Goal: Task Accomplishment & Management: Manage account settings

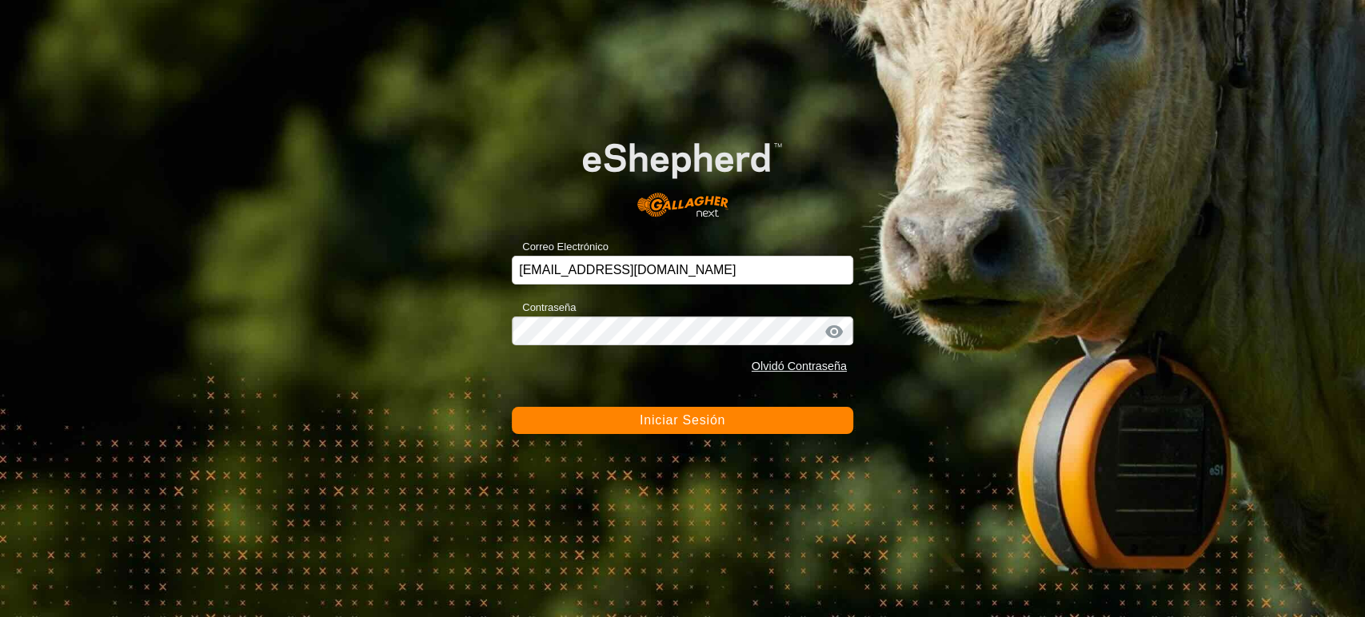
click at [558, 428] on button "Iniciar Sesión" at bounding box center [682, 420] width 341 height 27
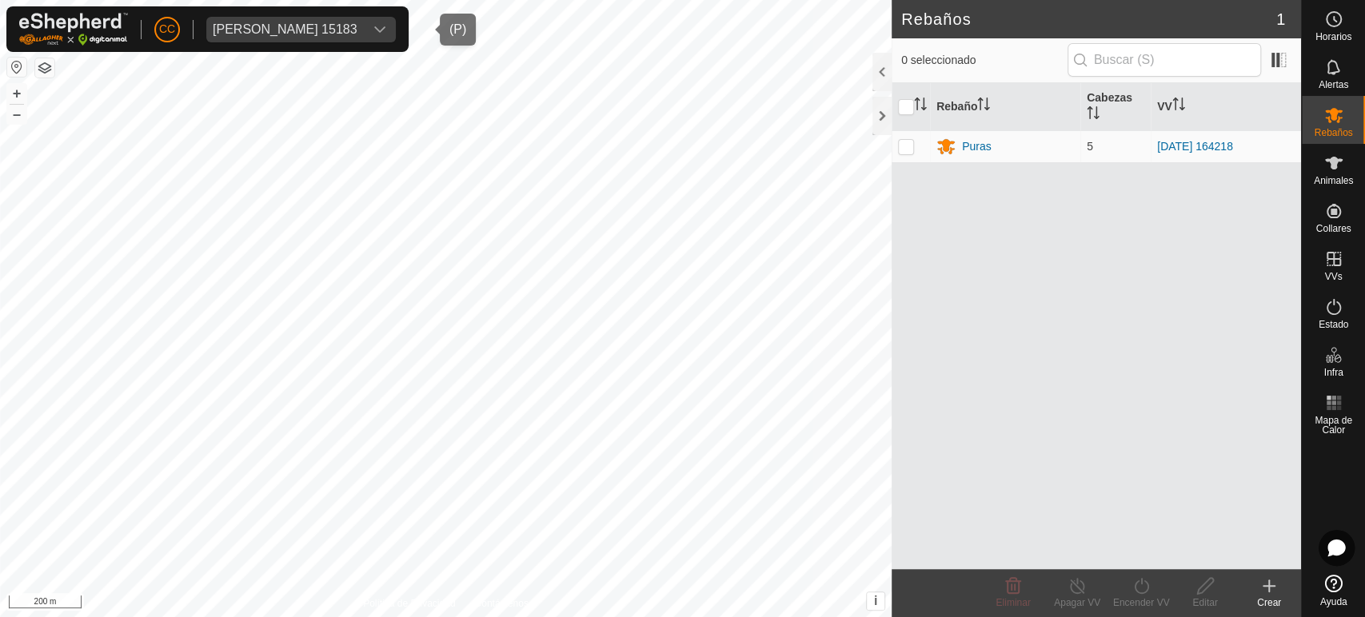
click at [396, 22] on div "dropdown trigger" at bounding box center [380, 30] width 32 height 26
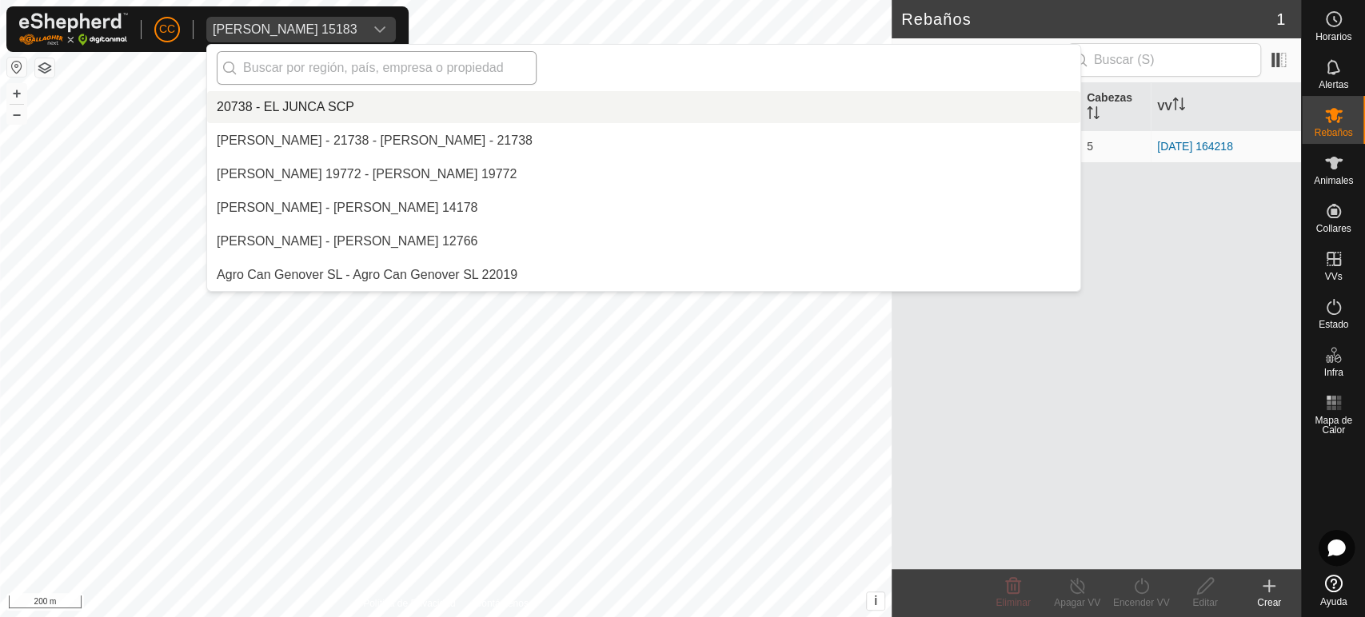
scroll to position [9304, 0]
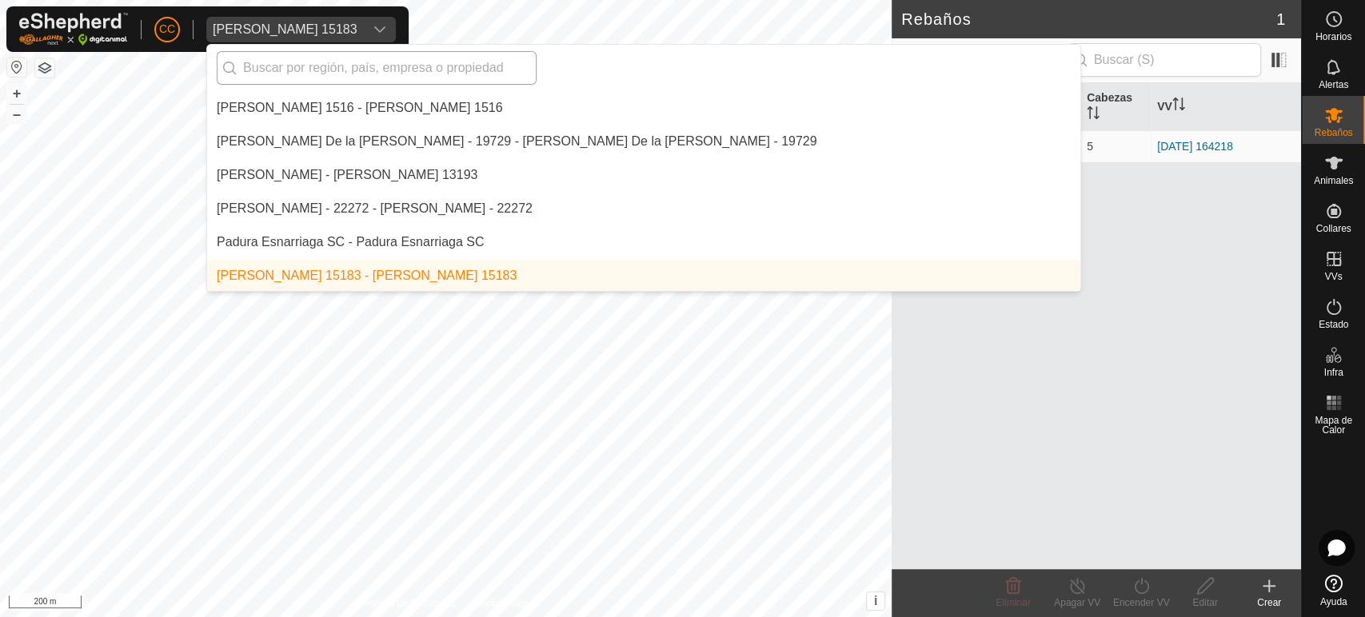
click at [361, 63] on input "text" at bounding box center [377, 68] width 320 height 34
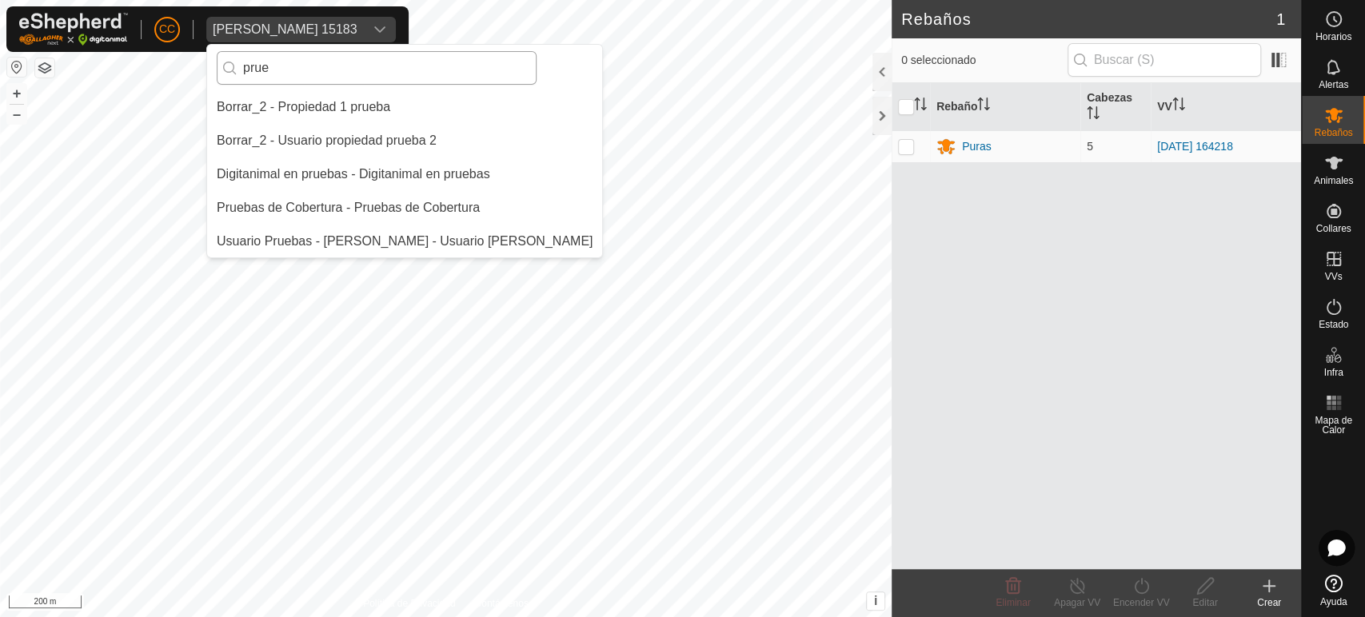
scroll to position [0, 0]
type input "prueb"
click at [365, 162] on li "Digitanimal en pruebas - Digitanimal en pruebas" at bounding box center [404, 174] width 395 height 32
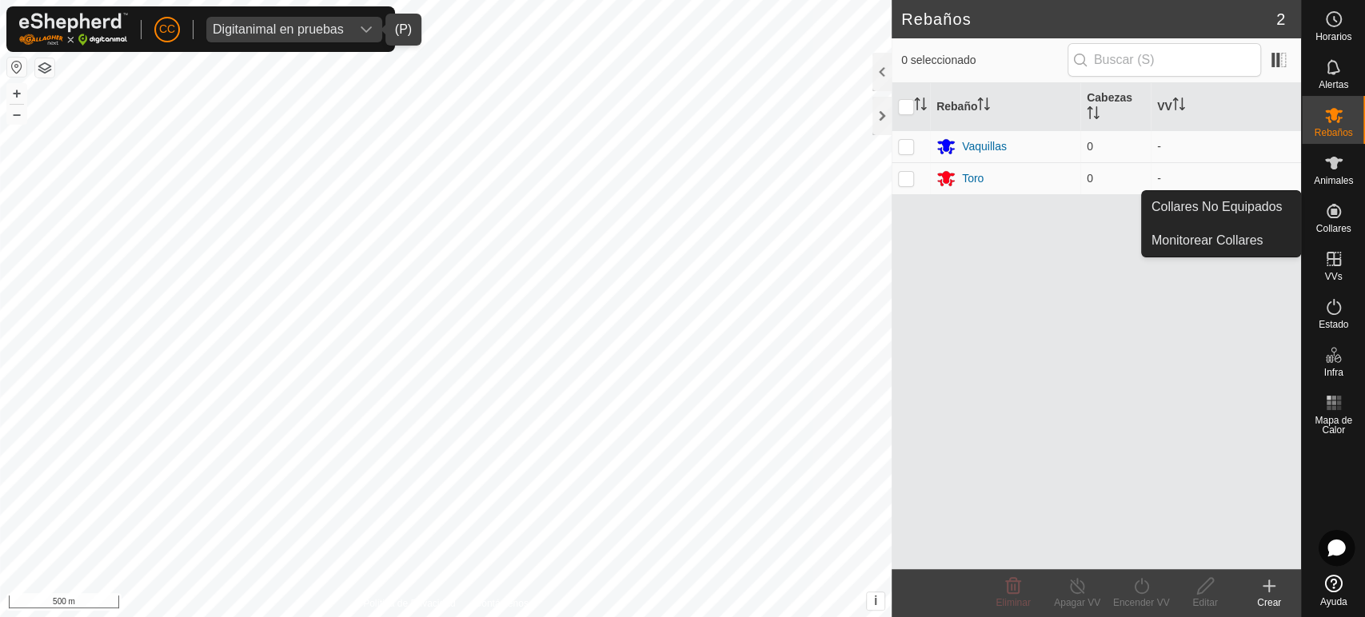
click at [1343, 222] on es-neckbands-svg-icon at bounding box center [1334, 211] width 29 height 26
click at [1209, 200] on link "Collares No Equipados" at bounding box center [1221, 207] width 158 height 32
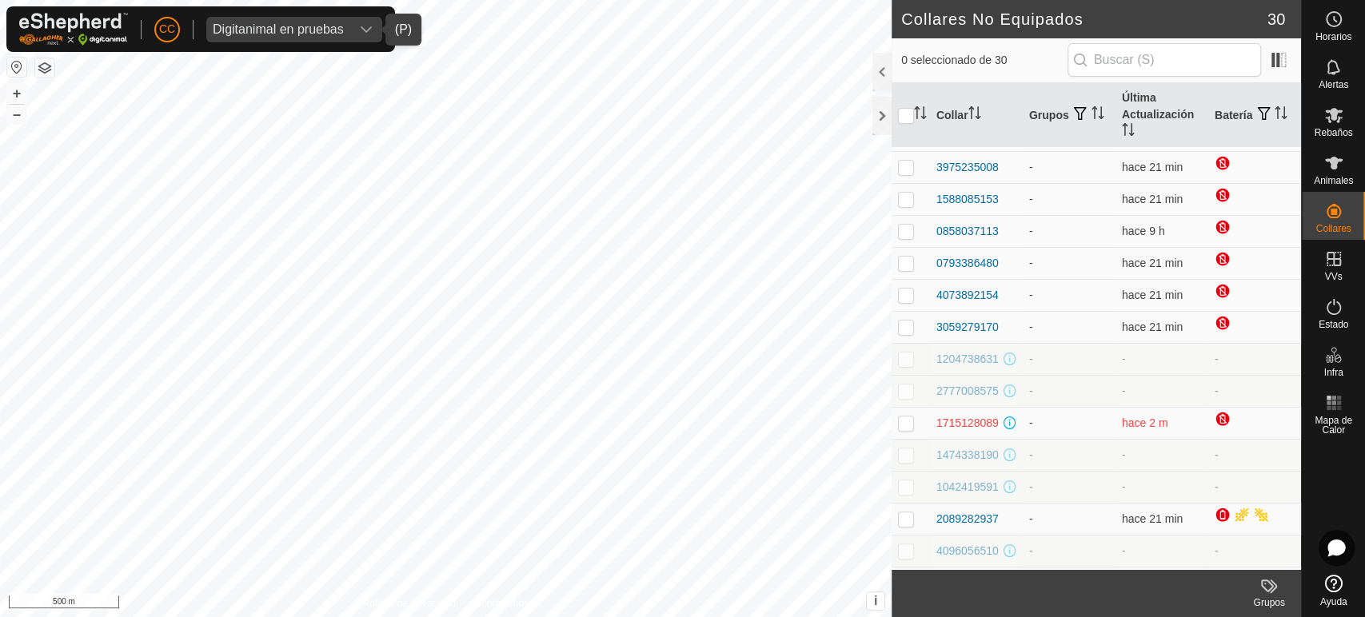
scroll to position [118, 0]
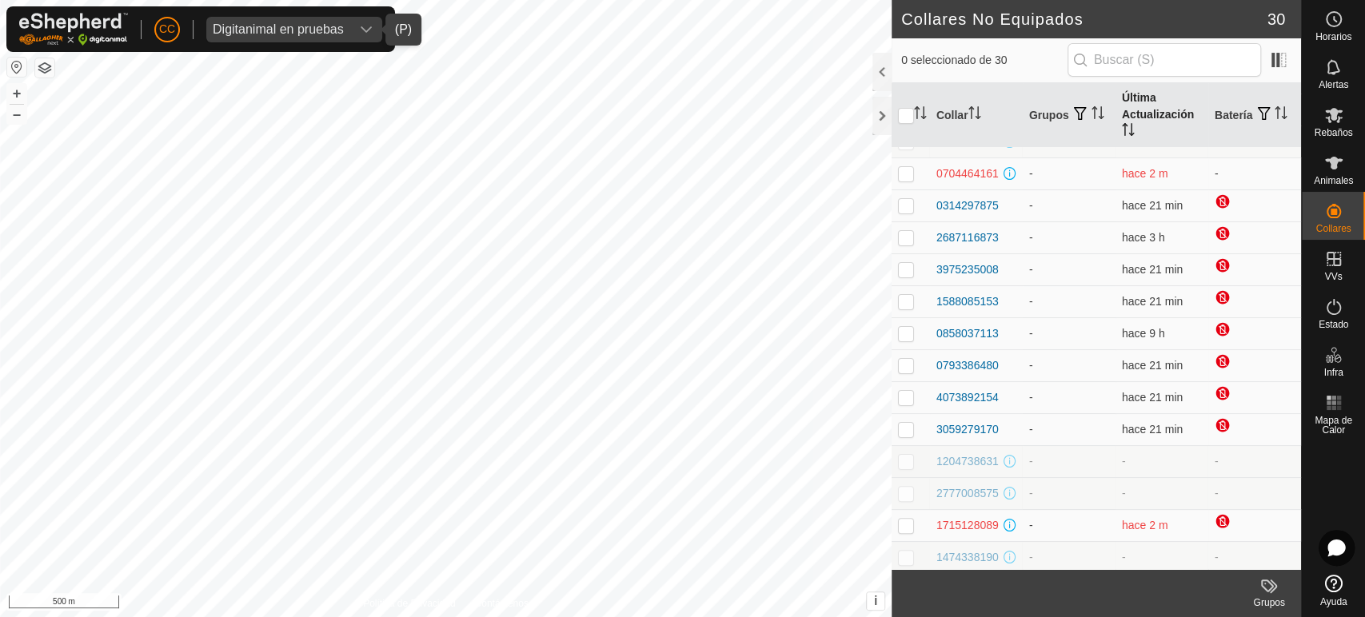
click at [1132, 107] on th "Última Actualización" at bounding box center [1162, 115] width 93 height 65
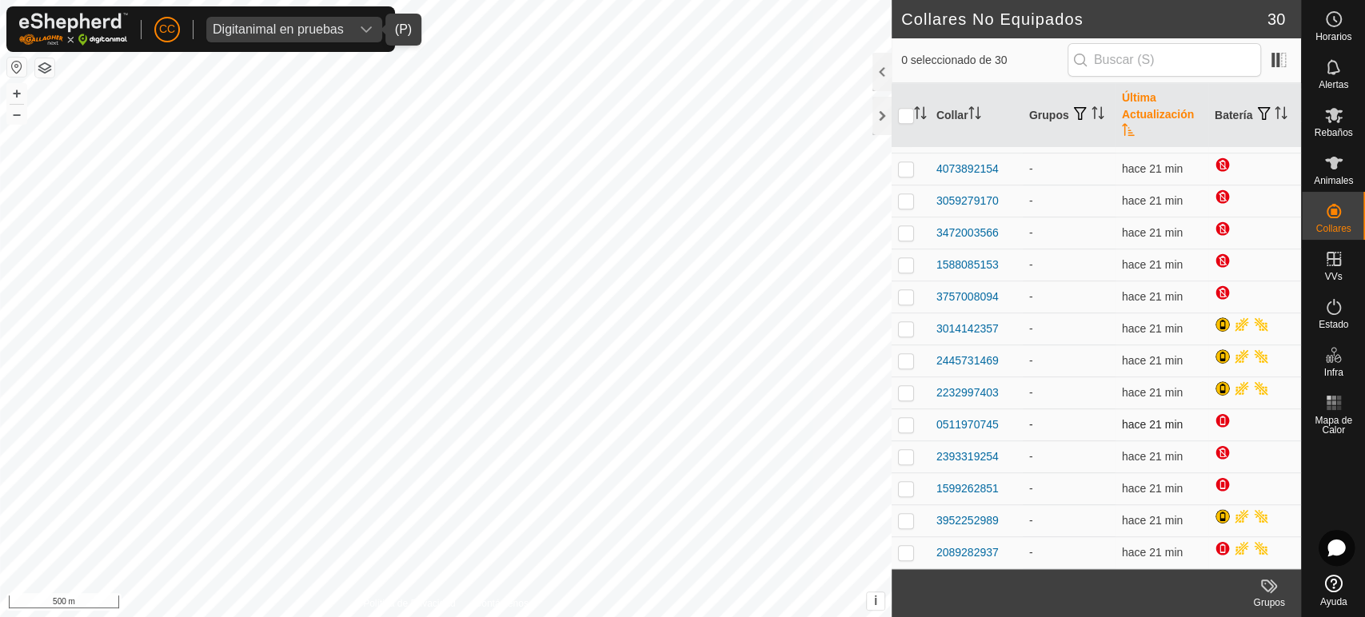
scroll to position [562, 0]
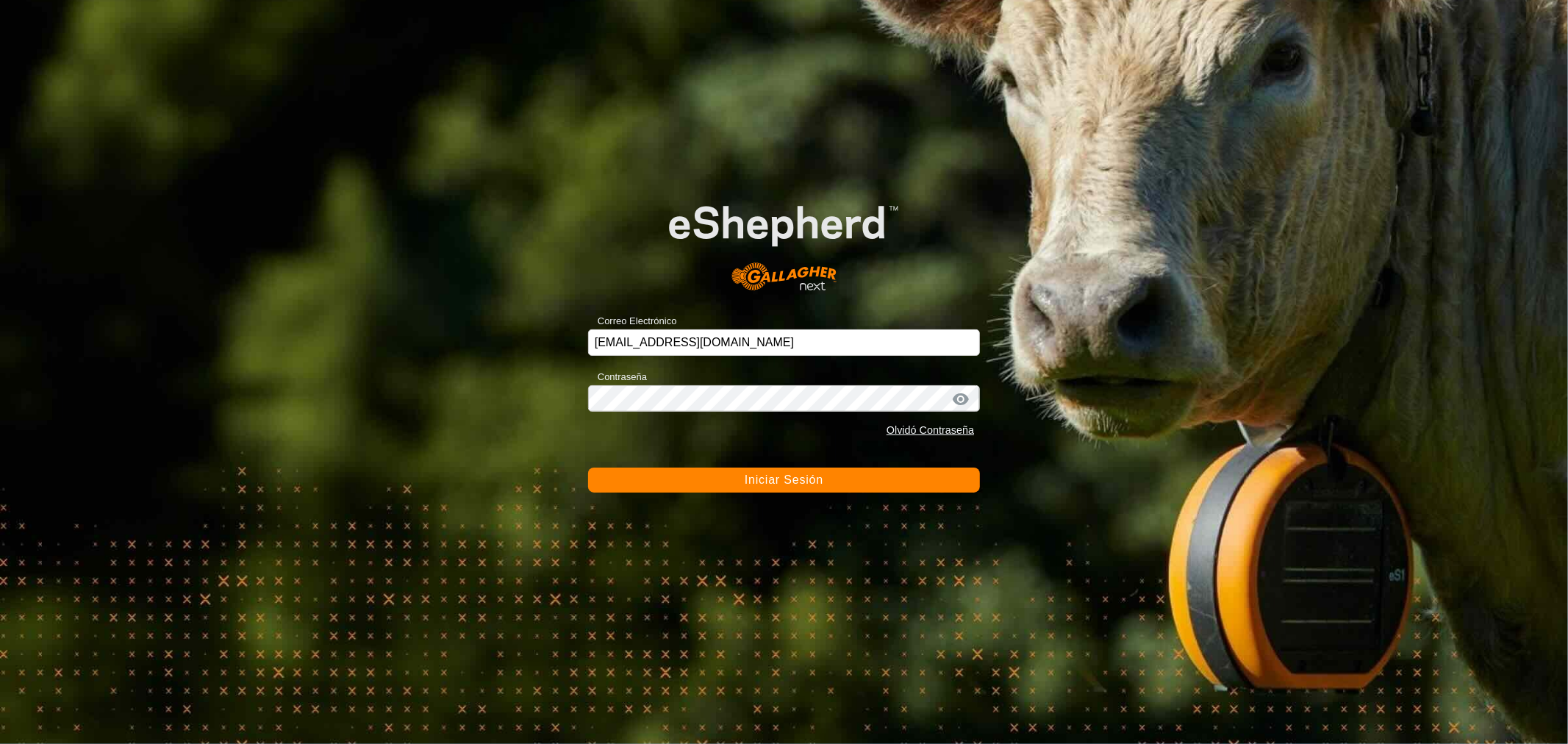
click at [655, 483] on button "Iniciar Sesión" at bounding box center [784, 480] width 392 height 25
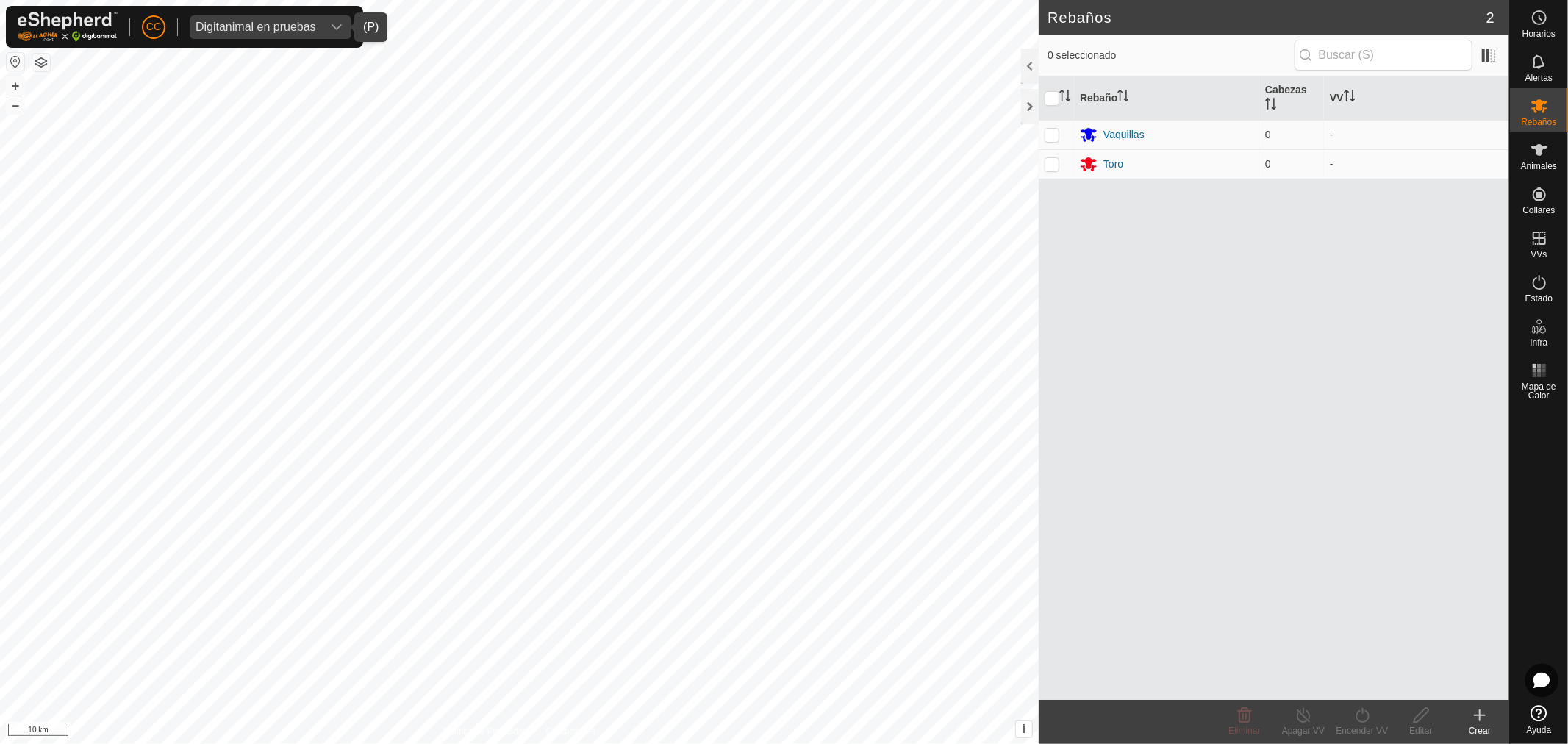
click at [328, 23] on div "dropdown trigger" at bounding box center [336, 28] width 29 height 24
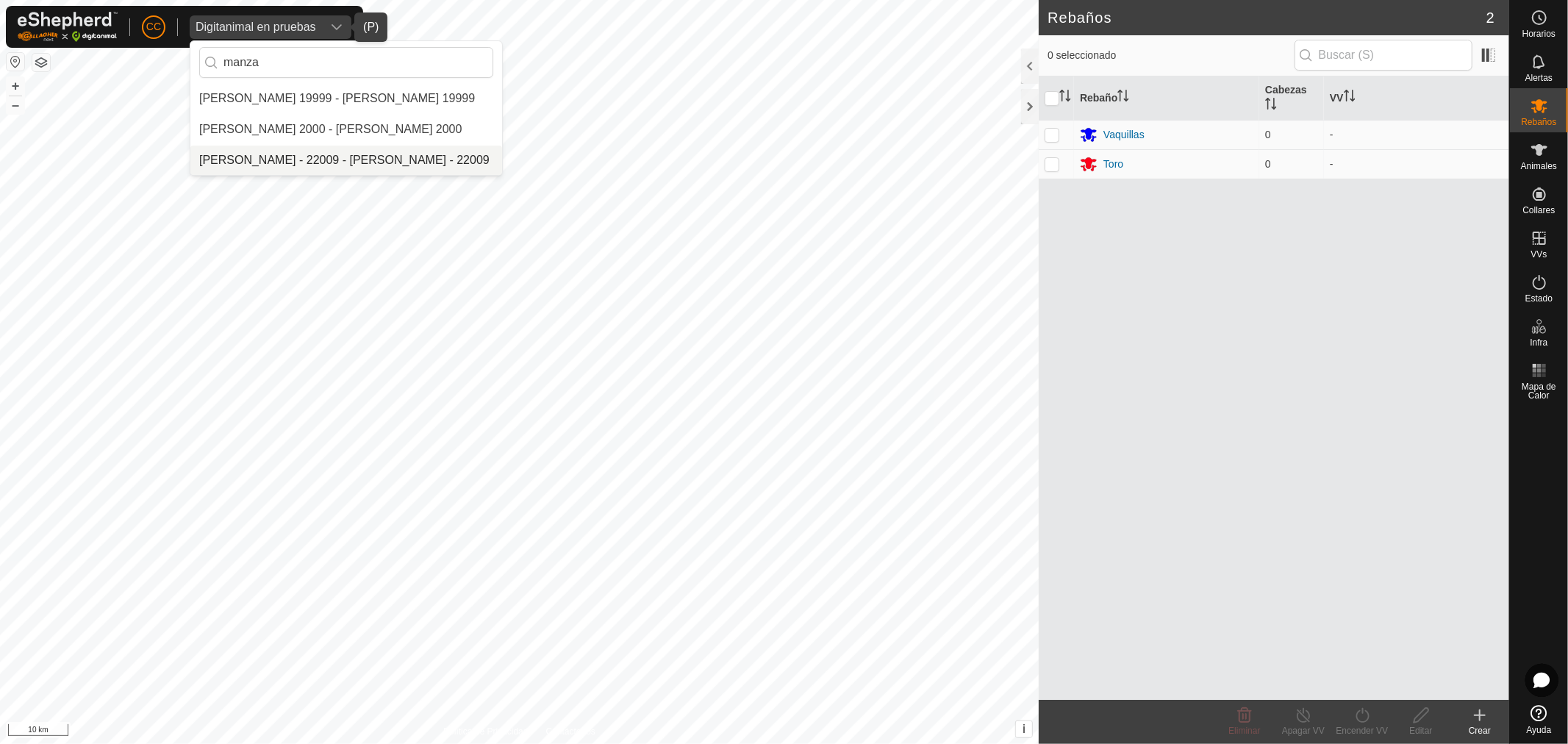
type input "manza"
click at [380, 151] on li "Jose Manzano Gallego - 22009 - Jose Manzano Gallego - 22009" at bounding box center [346, 160] width 312 height 29
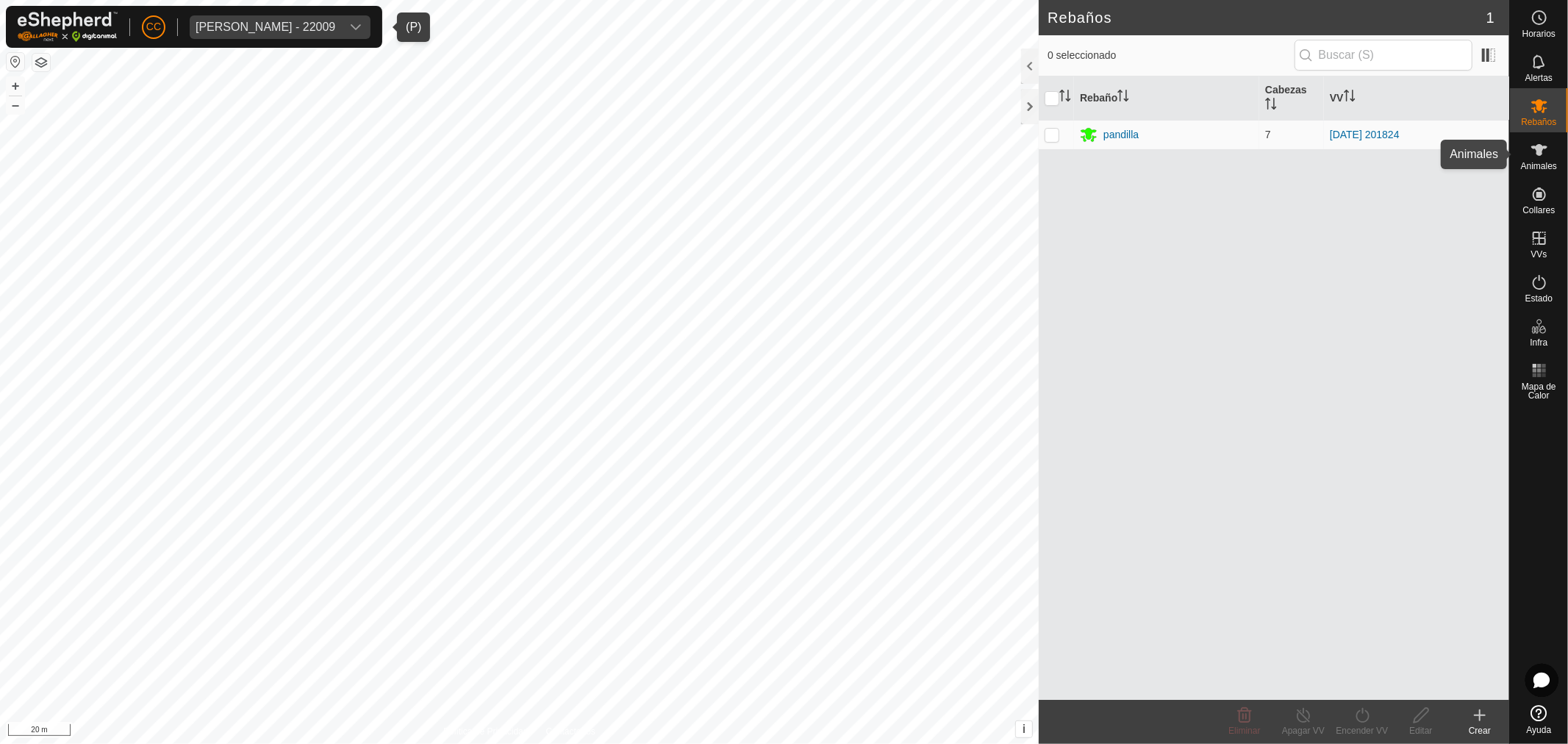
click at [1542, 155] on icon at bounding box center [1539, 150] width 17 height 17
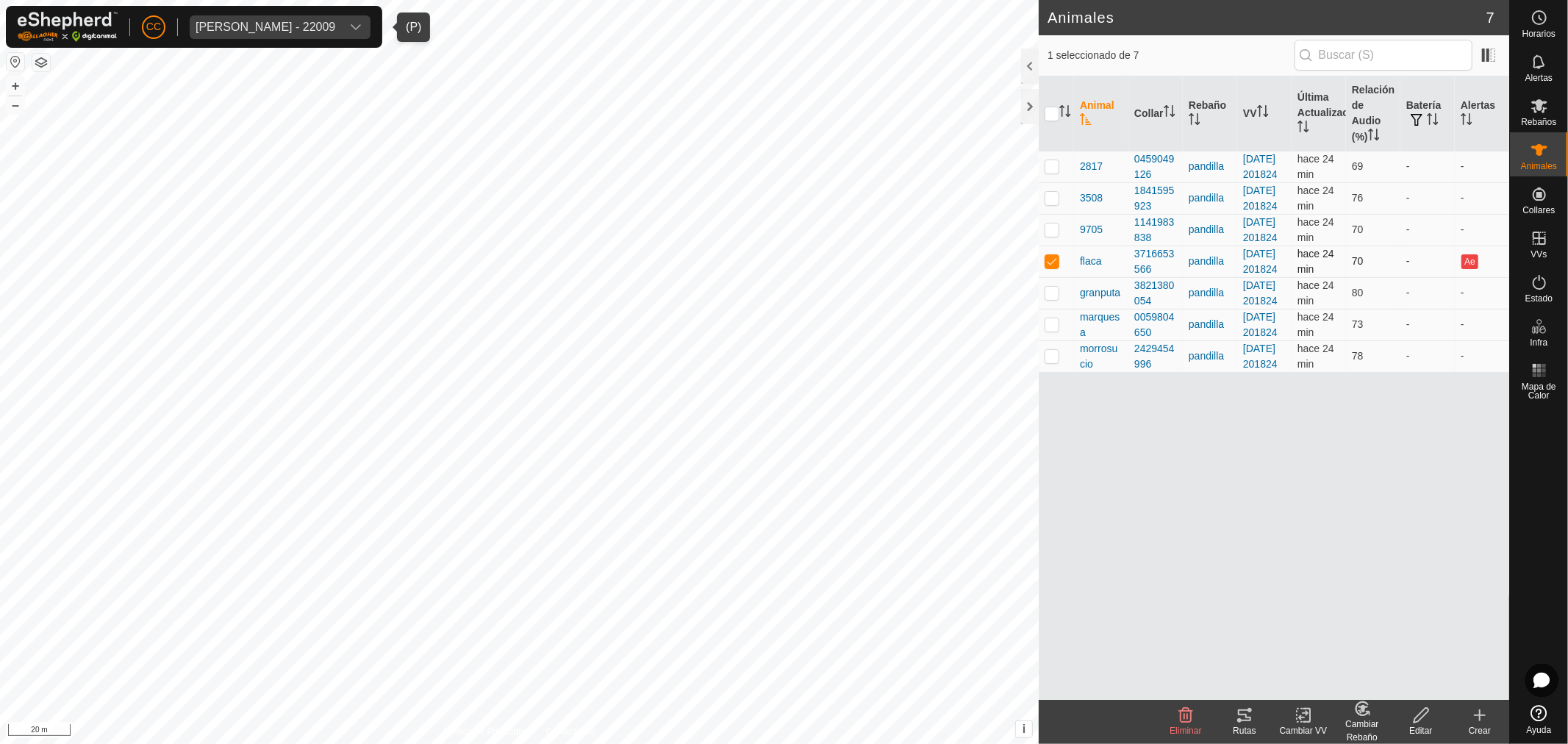
click at [1050, 267] on p-checkbox at bounding box center [1051, 261] width 15 height 12
checkbox input "true"
